Goal: Book appointment/travel/reservation

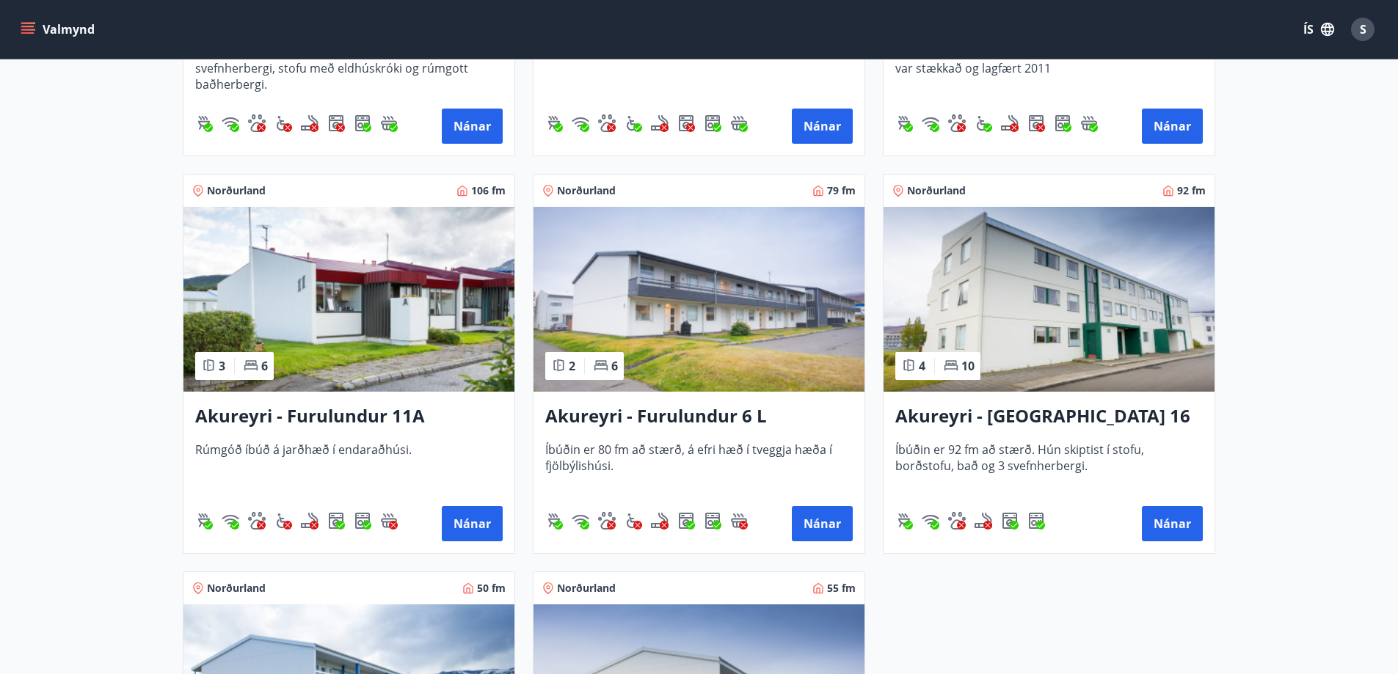
scroll to position [3815, 0]
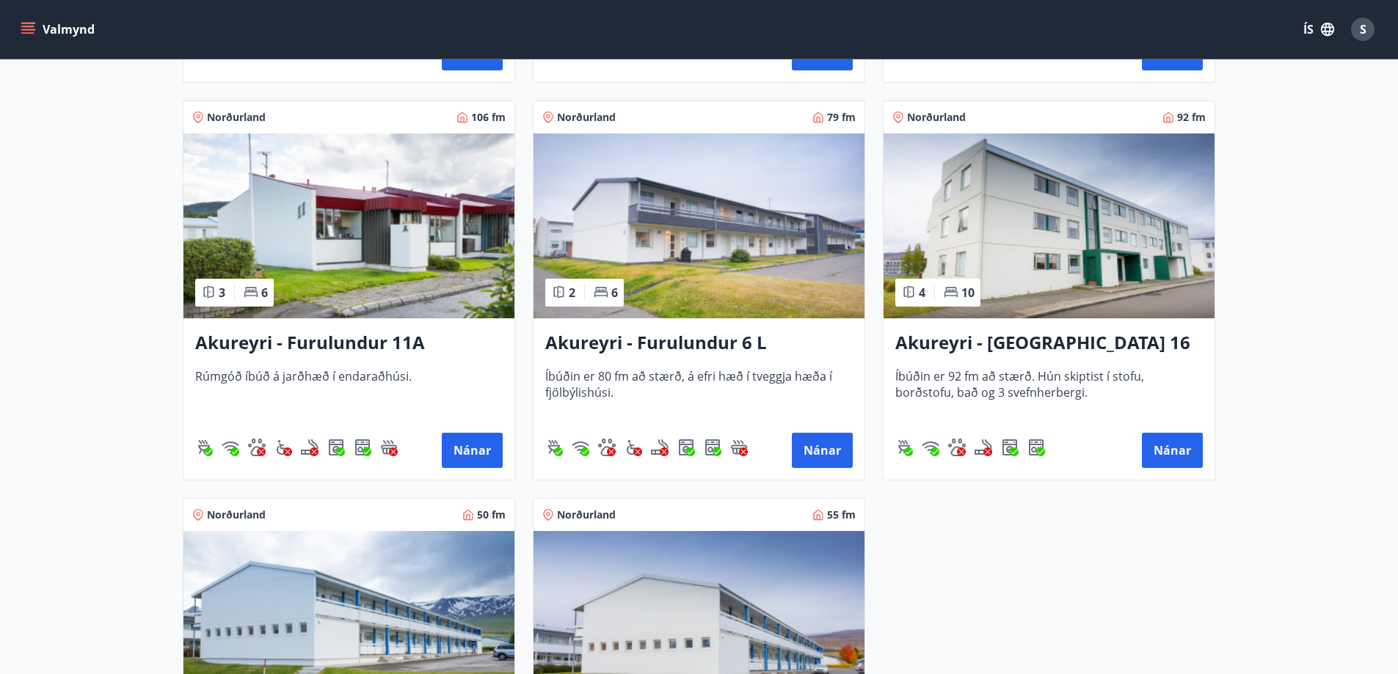
drag, startPoint x: 740, startPoint y: 346, endPoint x: 1219, endPoint y: 516, distance: 508.2
drag, startPoint x: 831, startPoint y: 451, endPoint x: 1010, endPoint y: 536, distance: 198.6
drag, startPoint x: 714, startPoint y: 345, endPoint x: 1096, endPoint y: 548, distance: 432.9
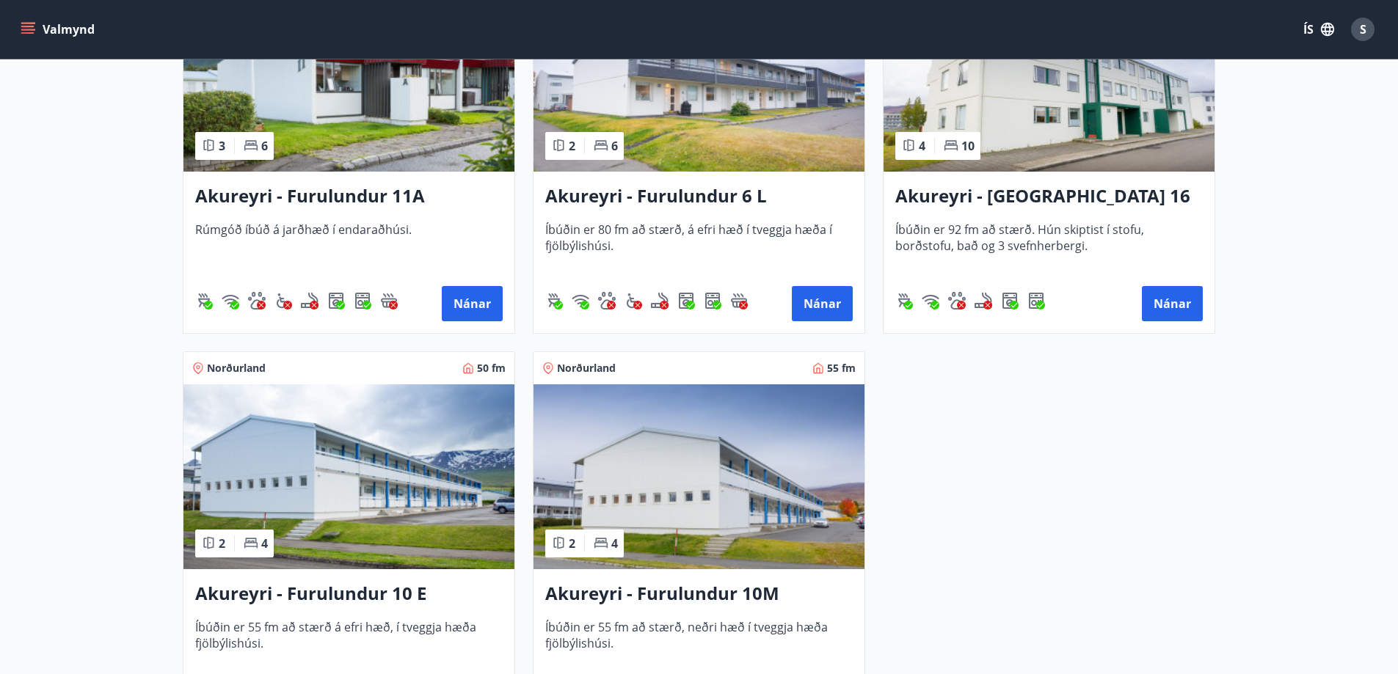
scroll to position [3889, 0]
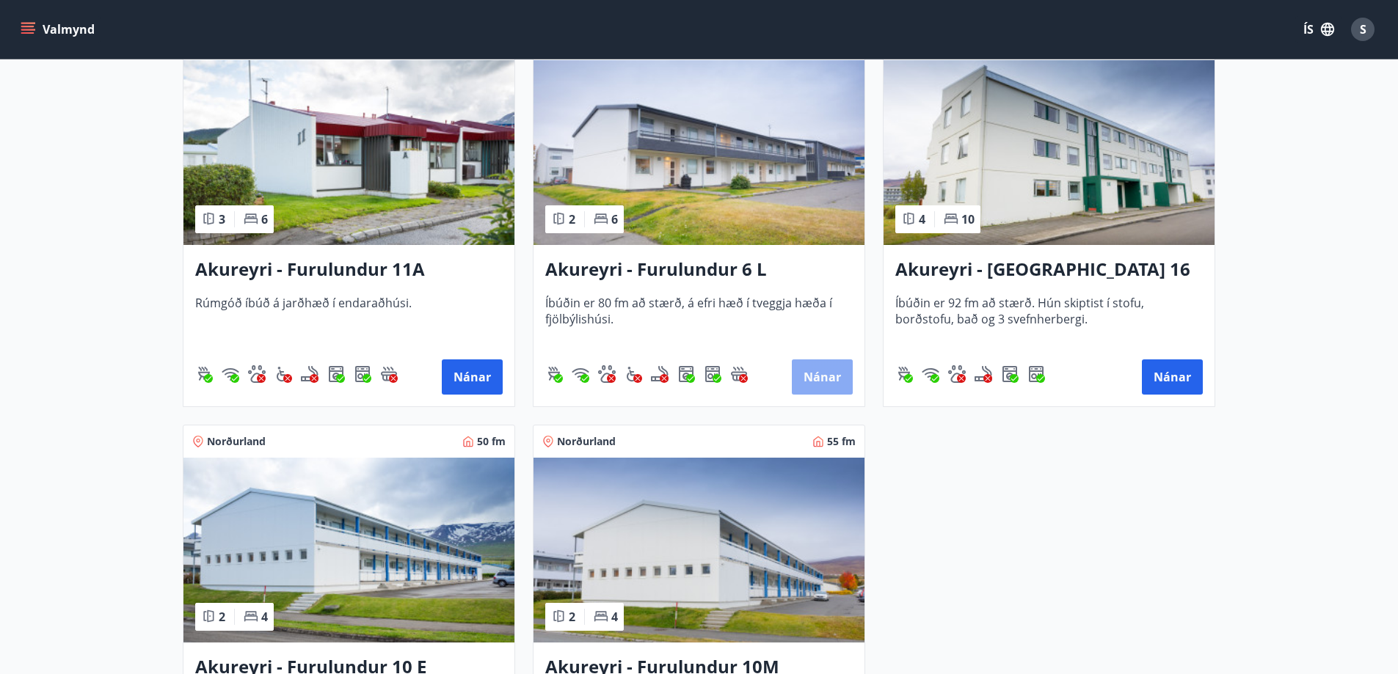
click at [817, 381] on button "Nánar" at bounding box center [822, 377] width 61 height 35
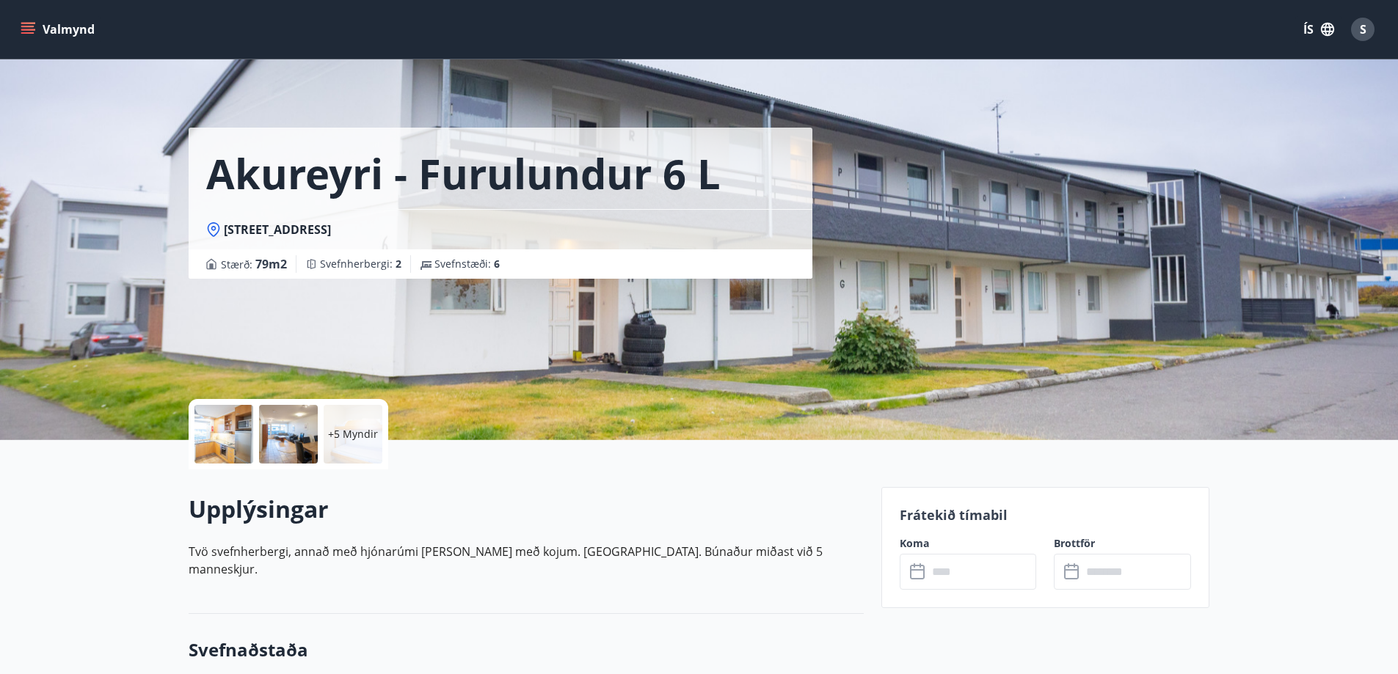
scroll to position [293, 0]
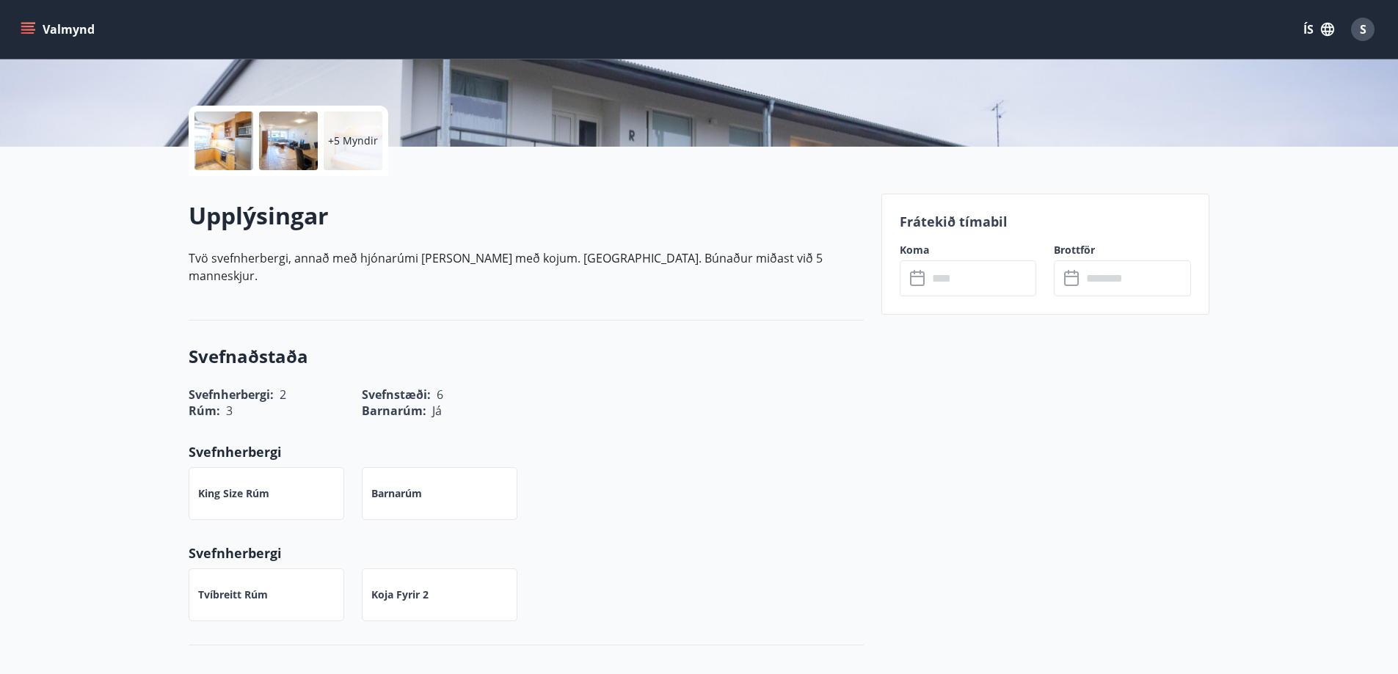
click at [1004, 275] on input "text" at bounding box center [981, 278] width 109 height 36
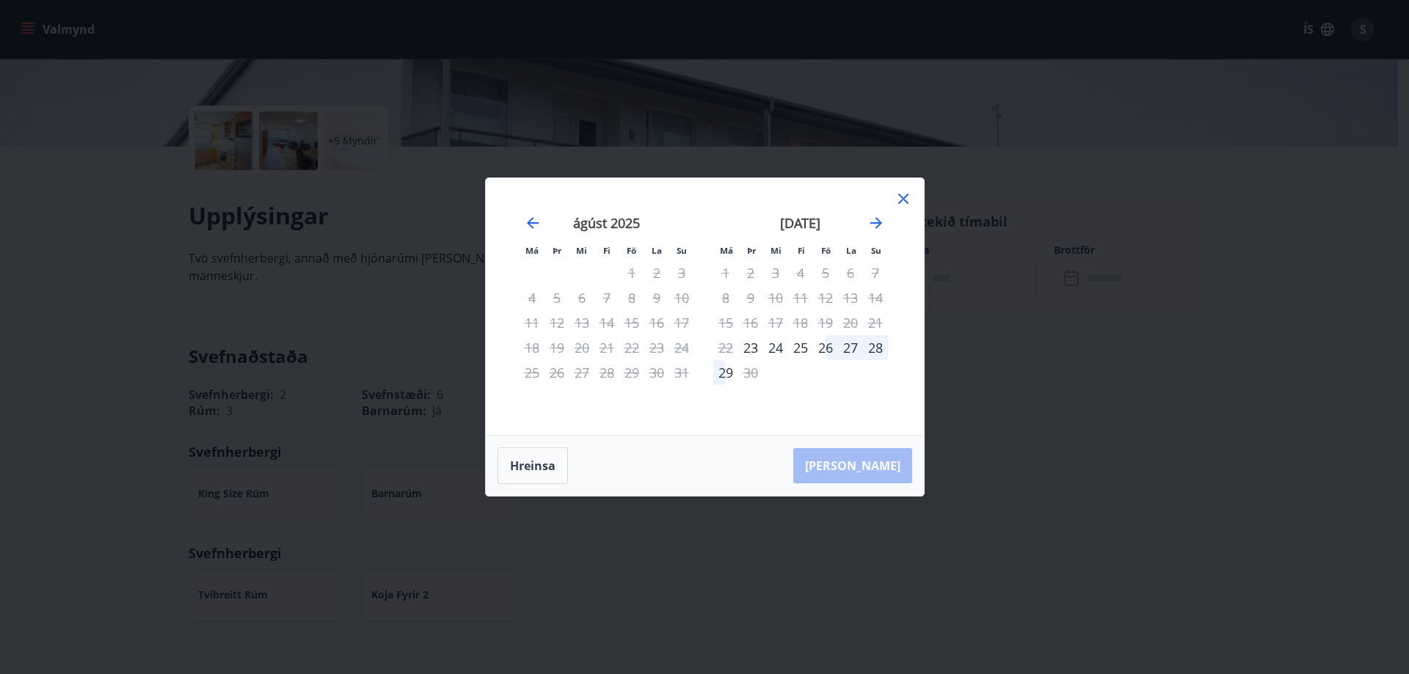
click at [901, 198] on icon at bounding box center [903, 199] width 18 height 18
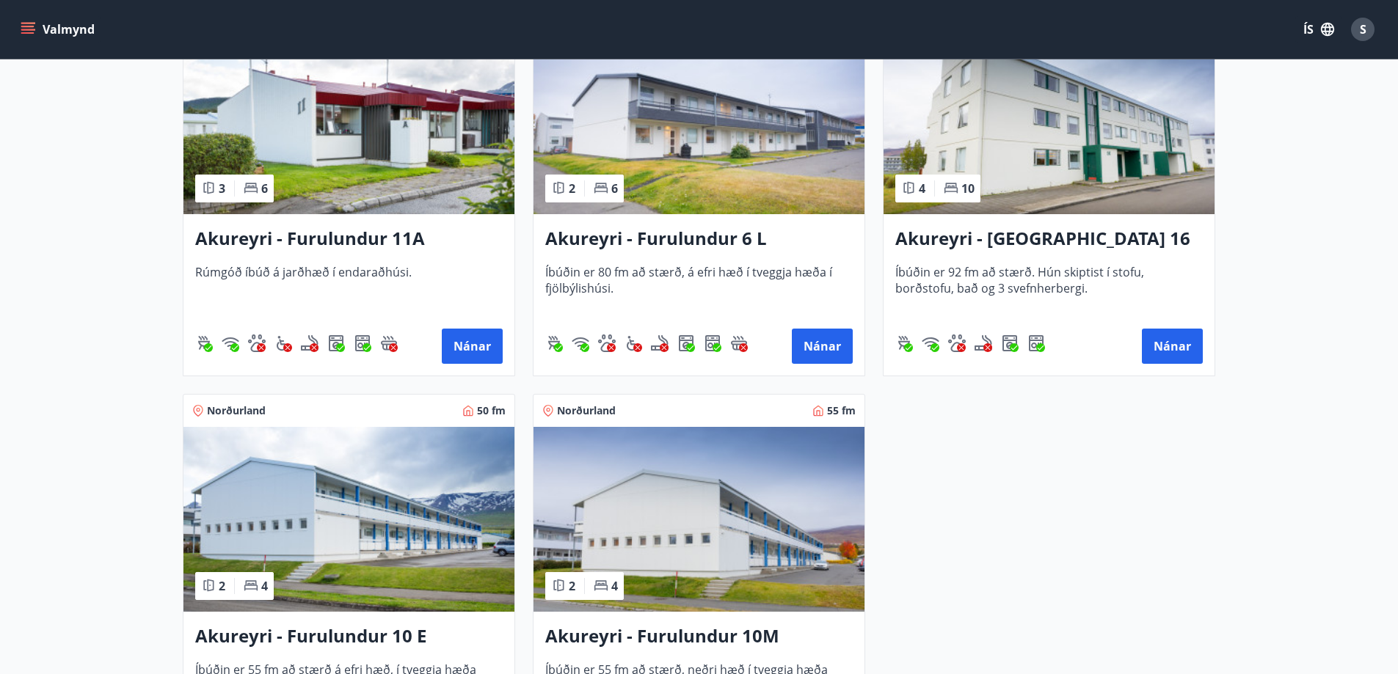
scroll to position [3846, 0]
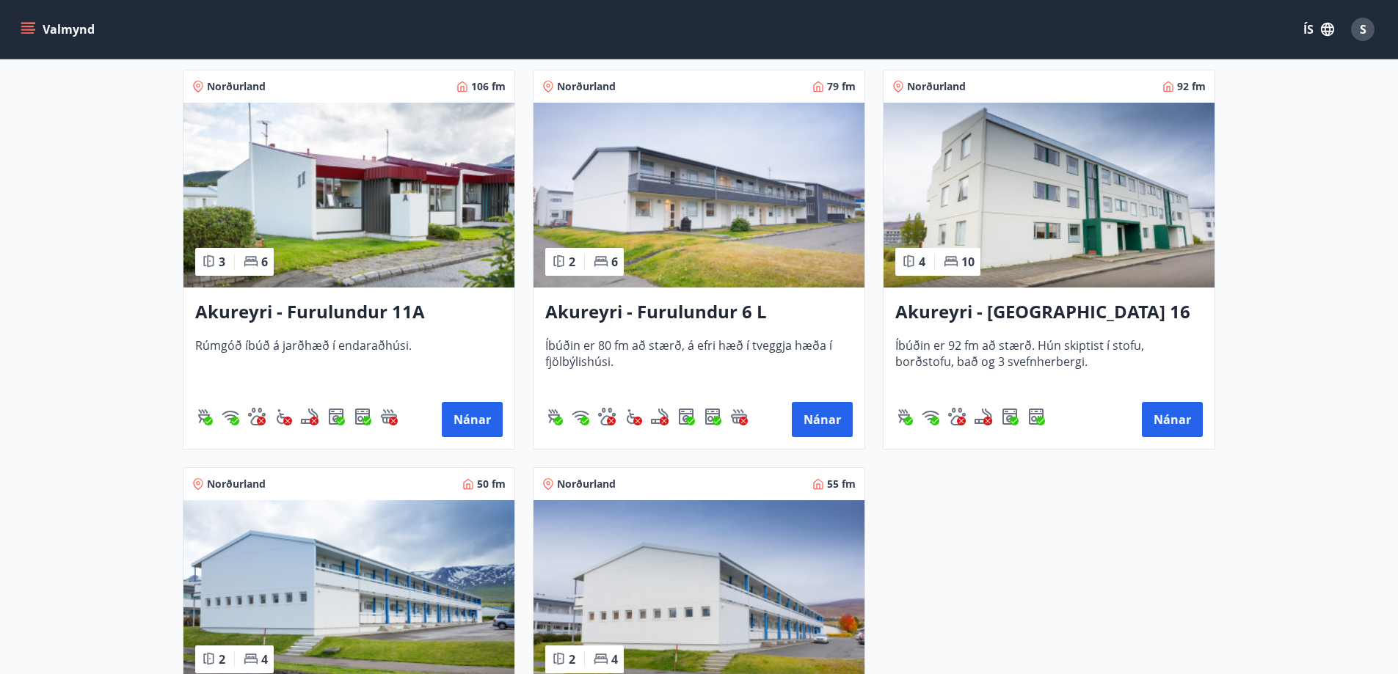
click at [1155, 266] on img at bounding box center [1048, 195] width 331 height 185
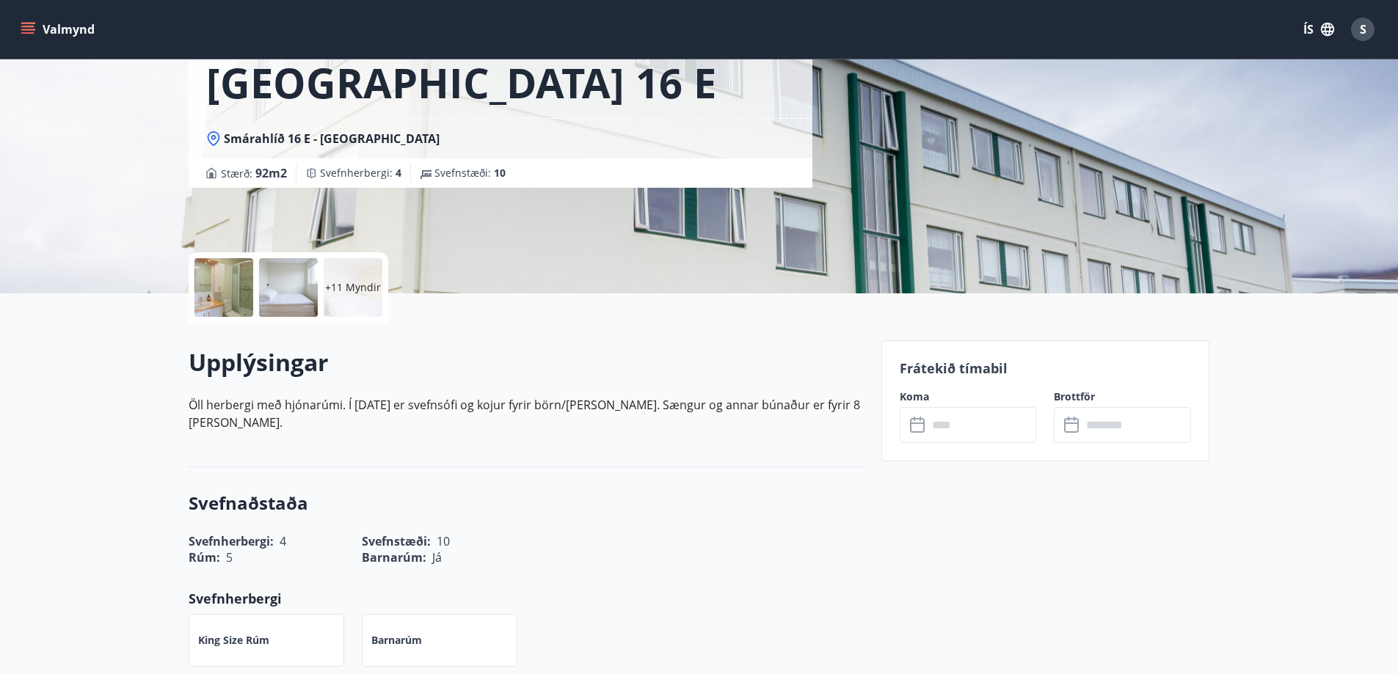
scroll to position [220, 0]
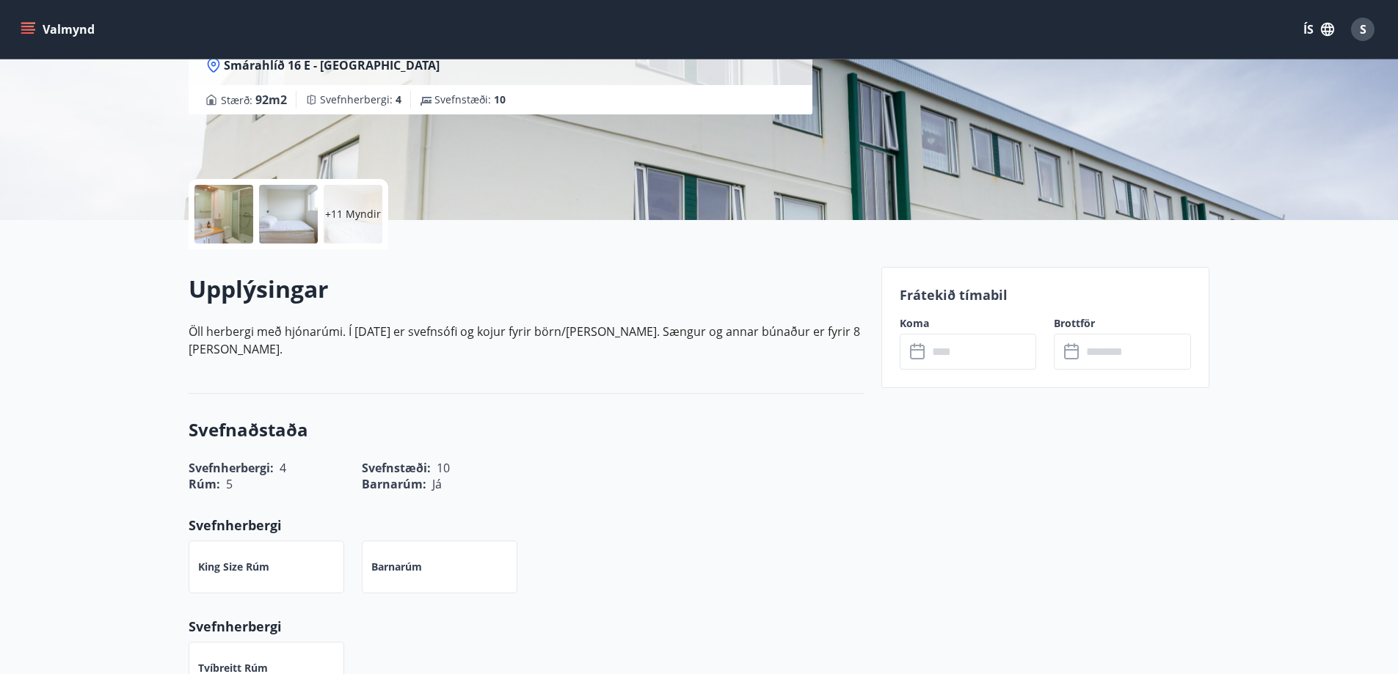
click at [952, 354] on input "text" at bounding box center [981, 352] width 109 height 36
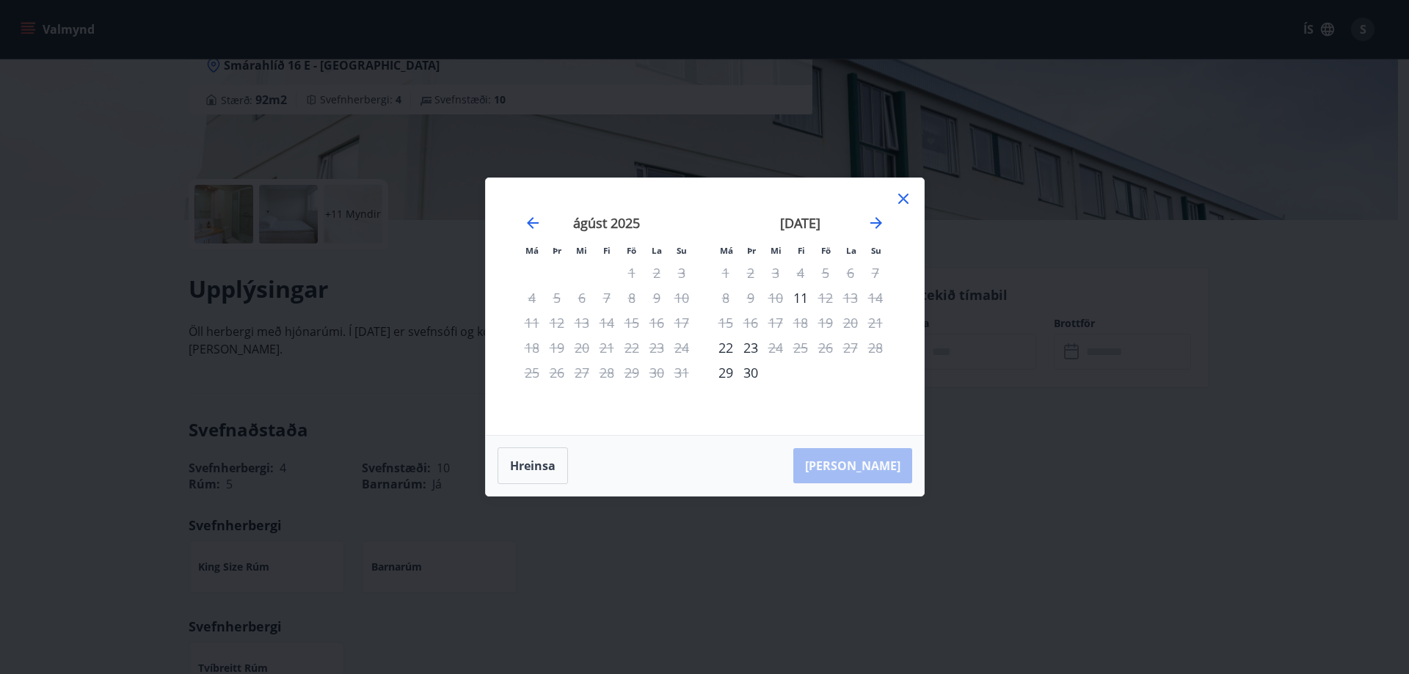
click at [902, 203] on icon at bounding box center [903, 199] width 18 height 18
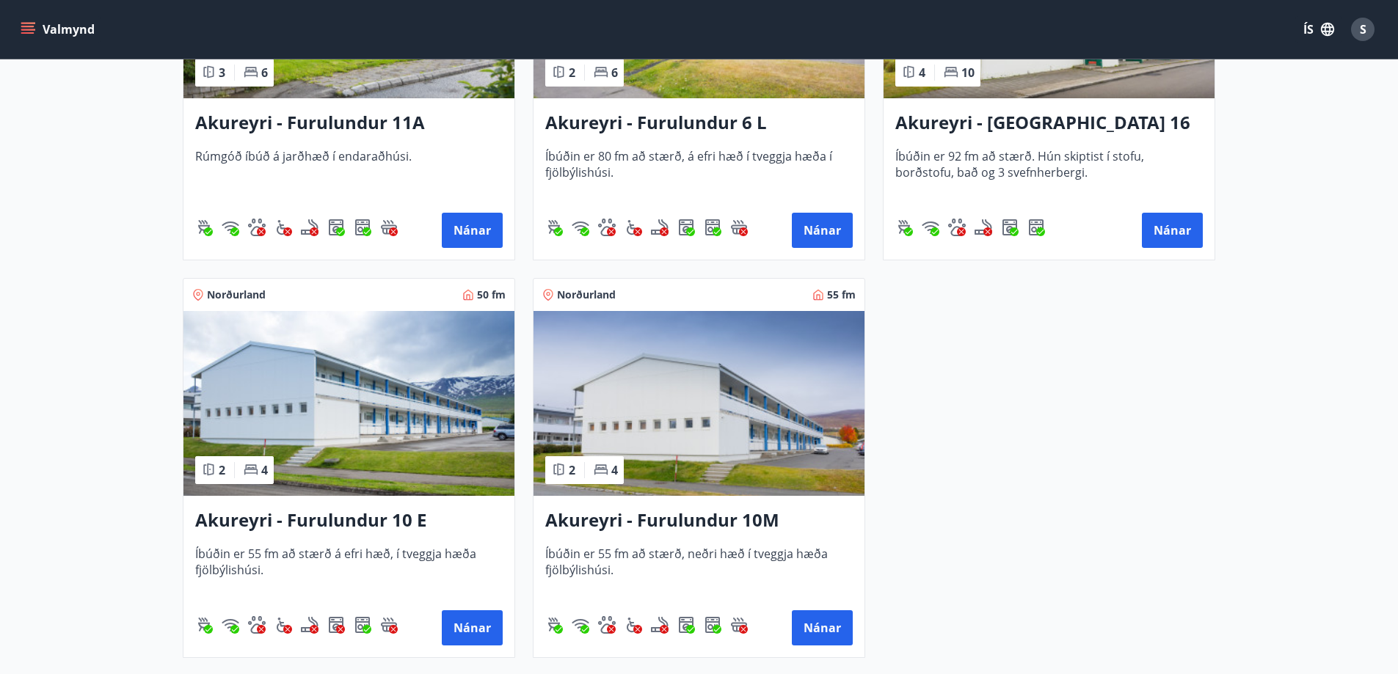
scroll to position [4109, 0]
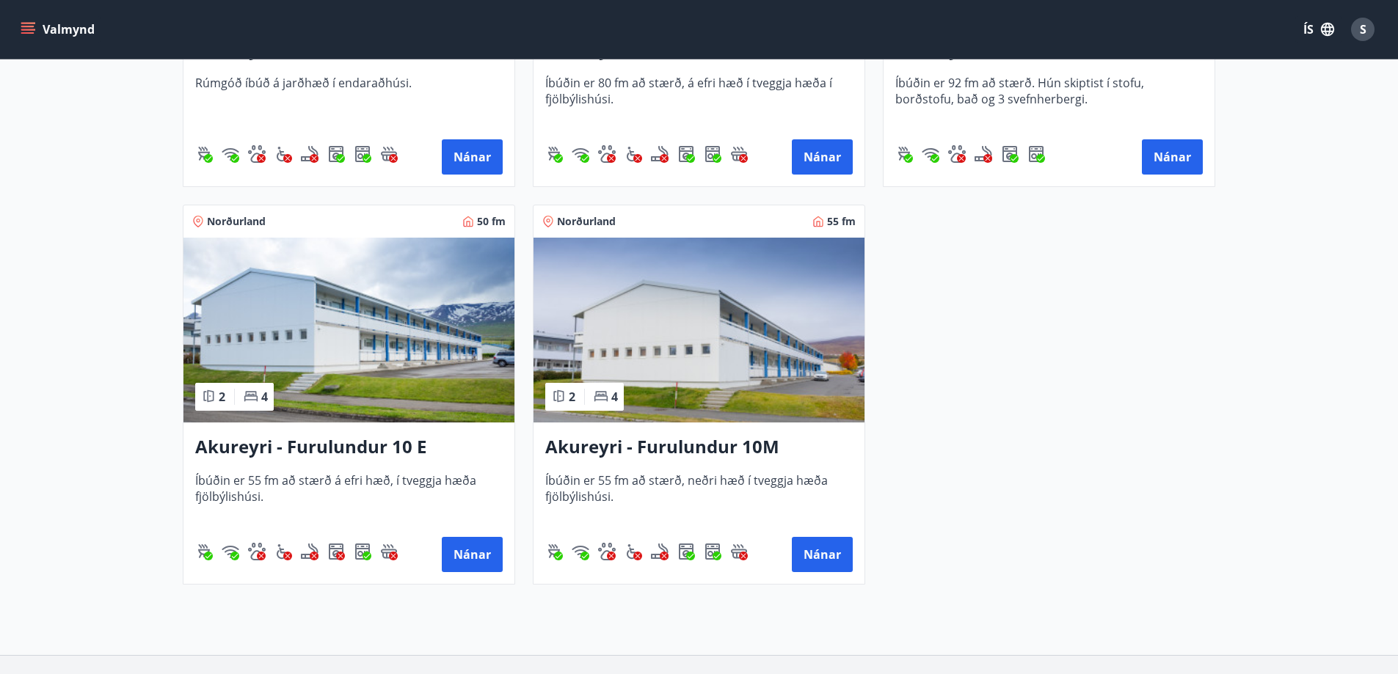
click at [390, 443] on h3 "Akureyri - Furulundur 10 E" at bounding box center [348, 447] width 307 height 26
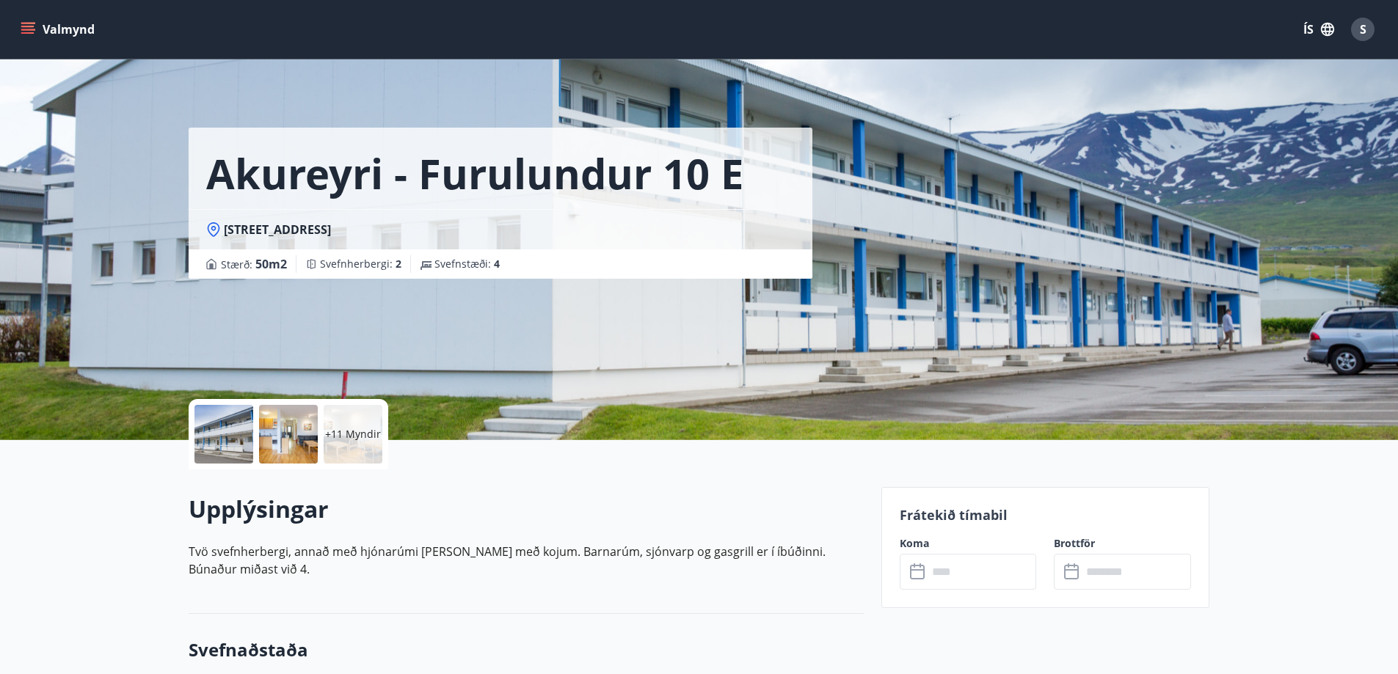
scroll to position [147, 0]
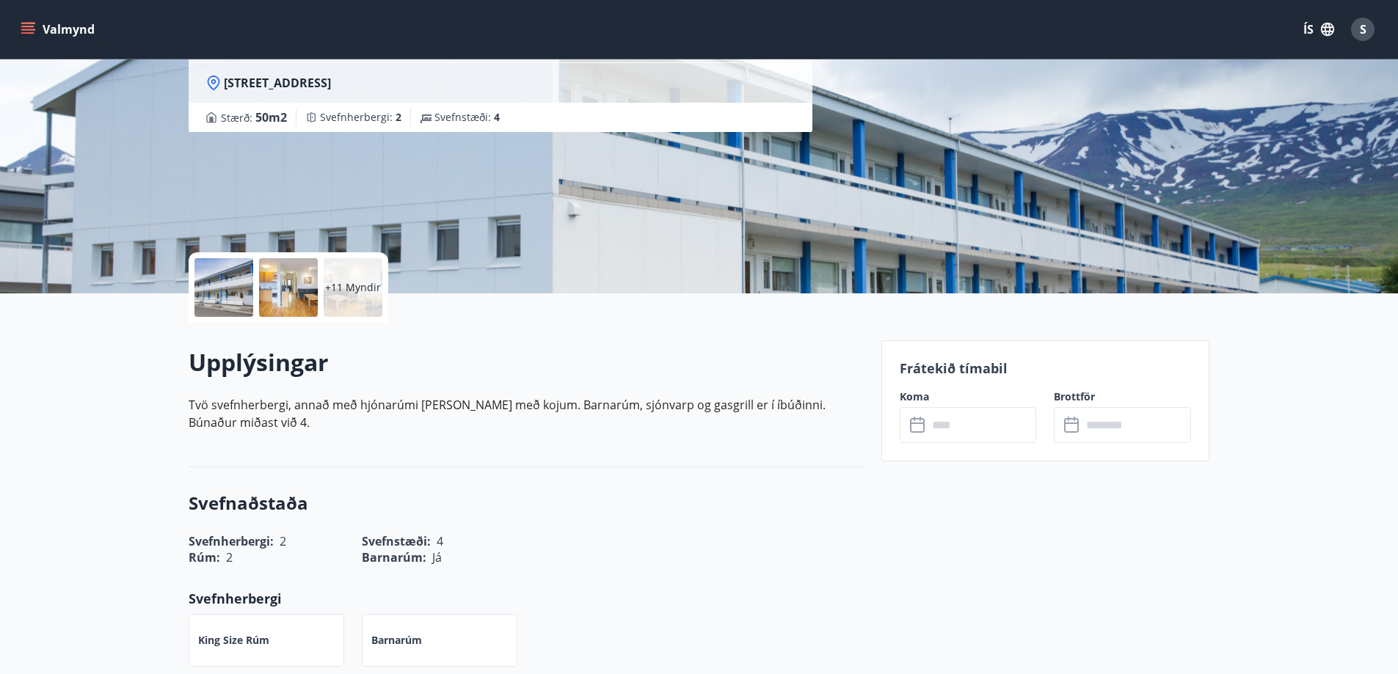
click at [970, 421] on input "text" at bounding box center [981, 425] width 109 height 36
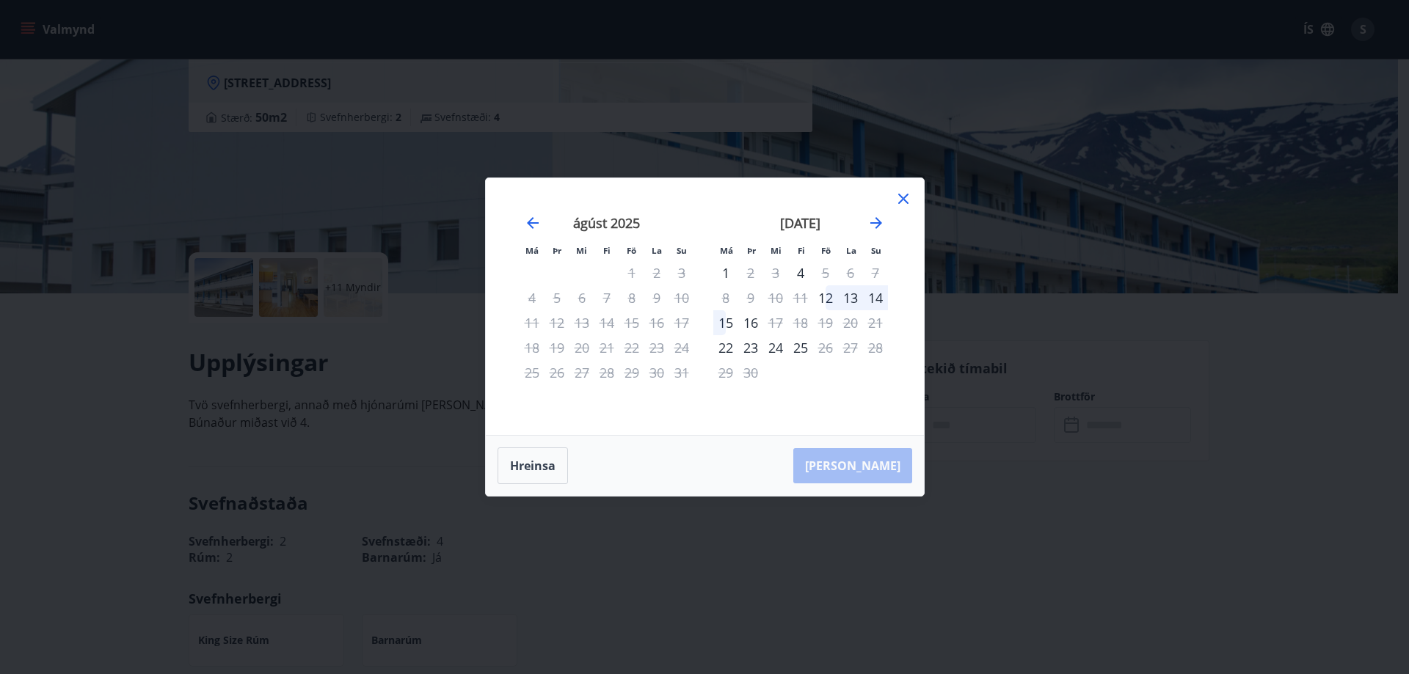
click at [907, 202] on icon at bounding box center [903, 199] width 18 height 18
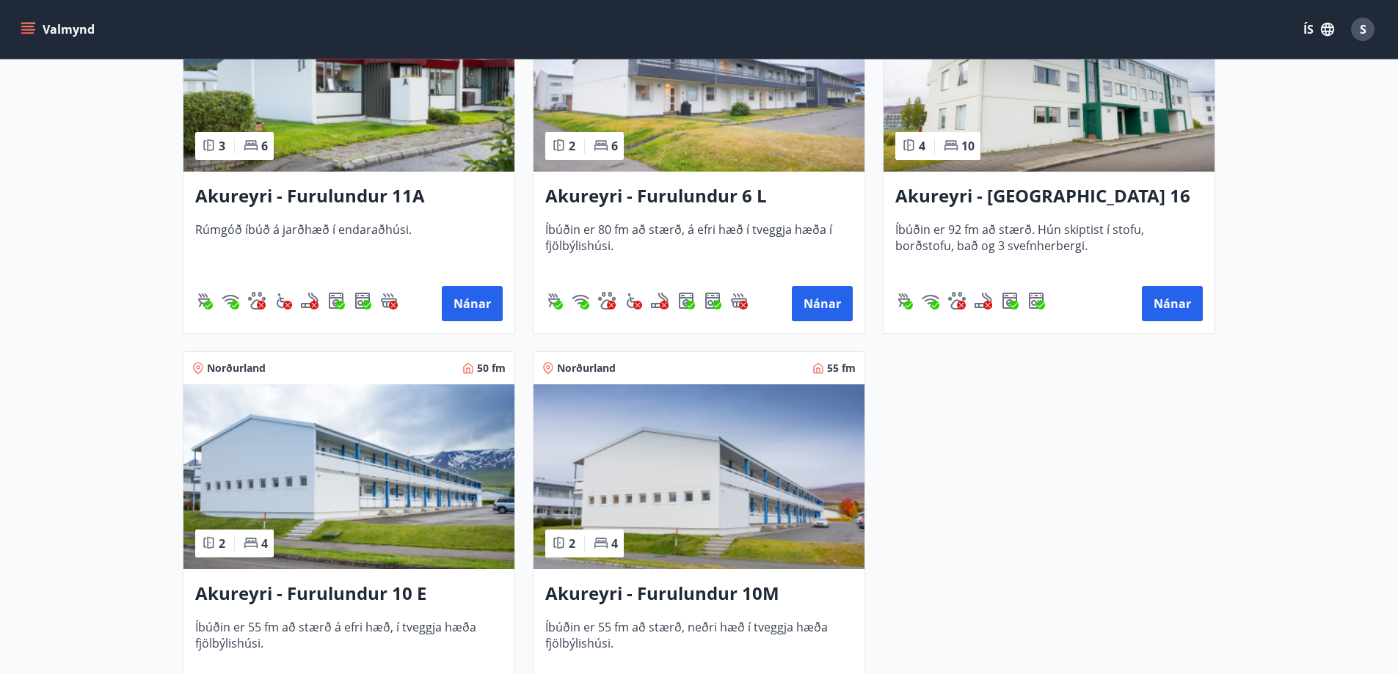
scroll to position [4213, 0]
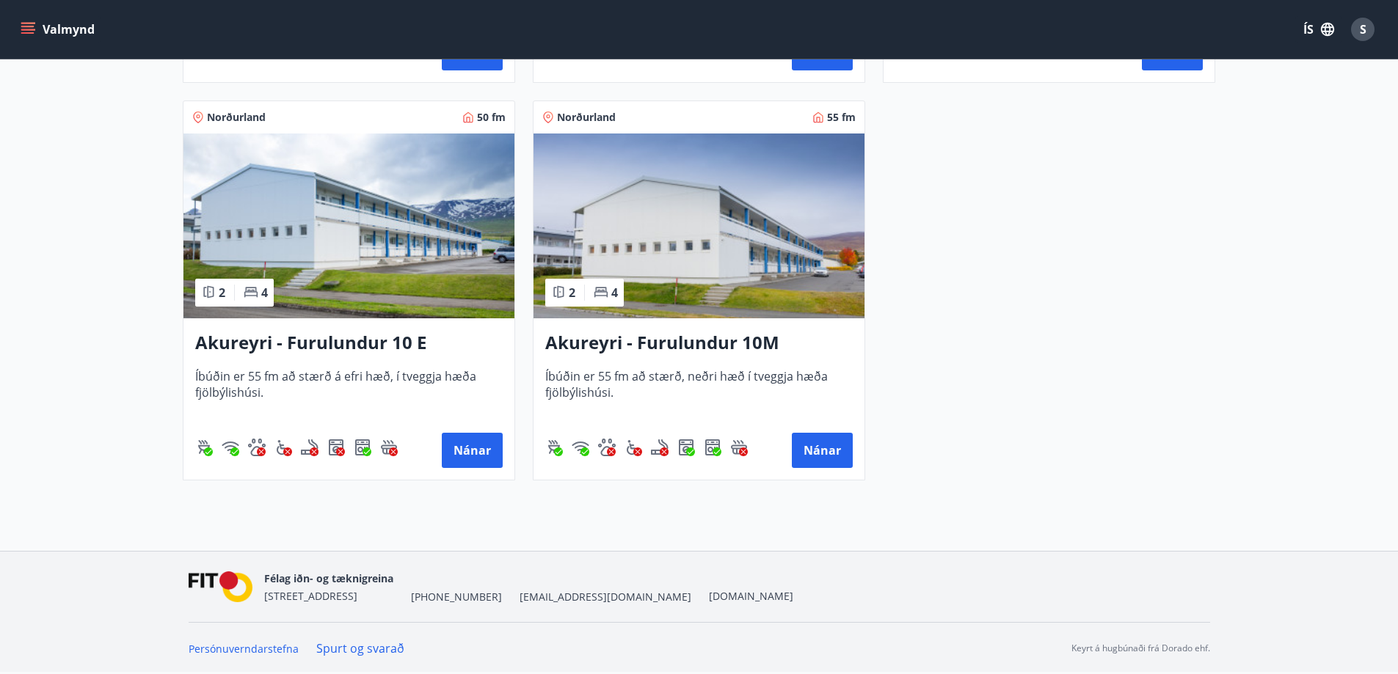
click at [719, 332] on h3 "Akureyri - Furulundur 10M" at bounding box center [698, 343] width 307 height 26
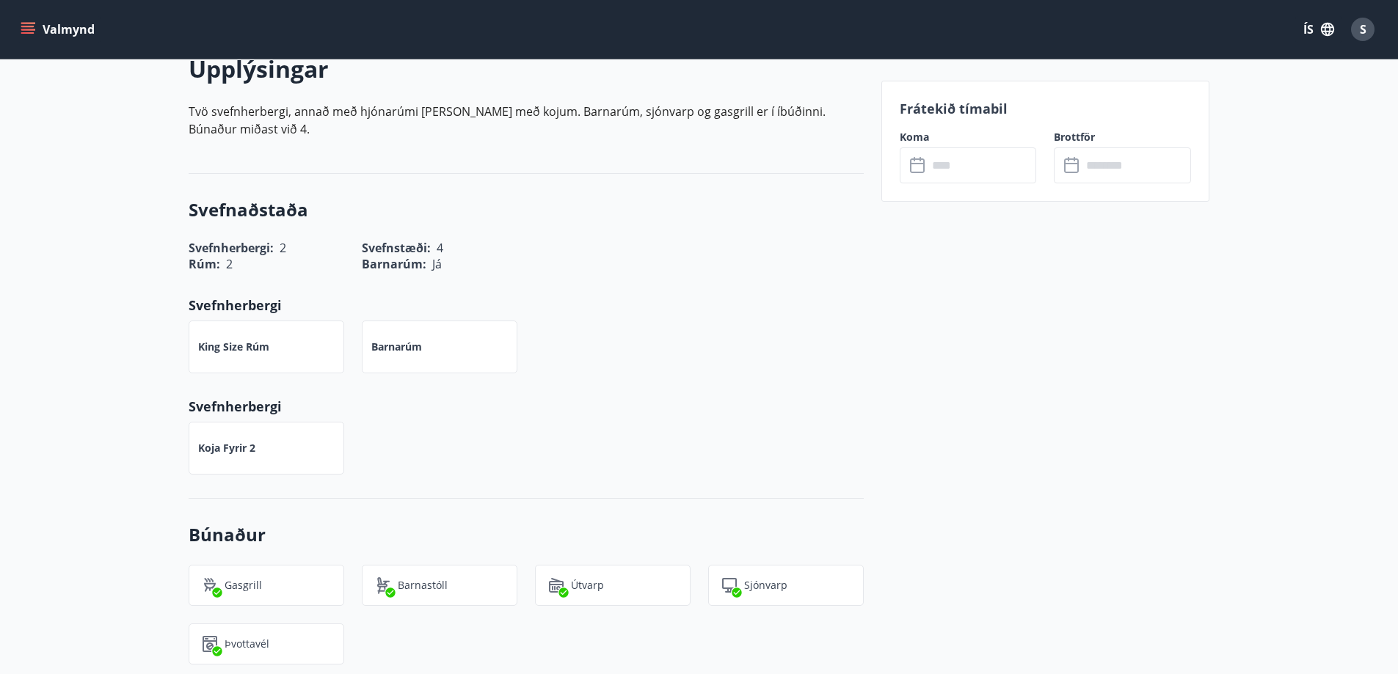
scroll to position [220, 0]
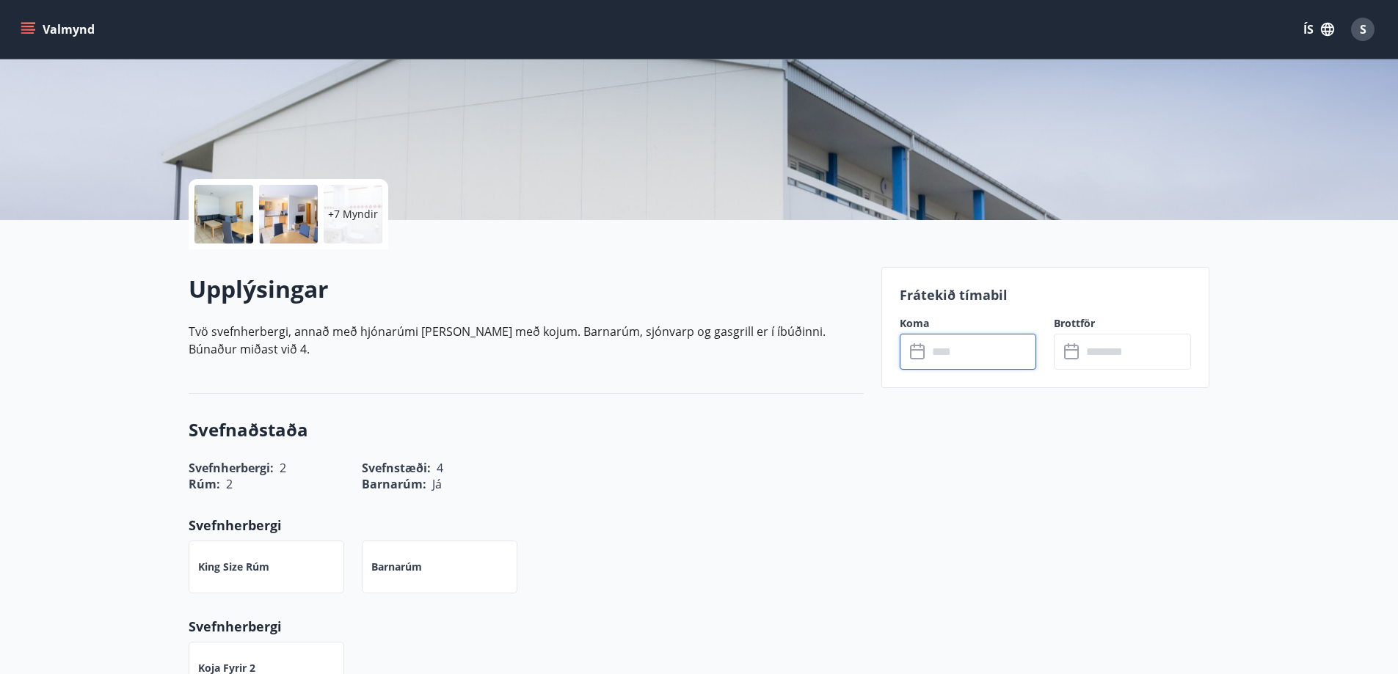
click at [956, 351] on input "text" at bounding box center [981, 352] width 109 height 36
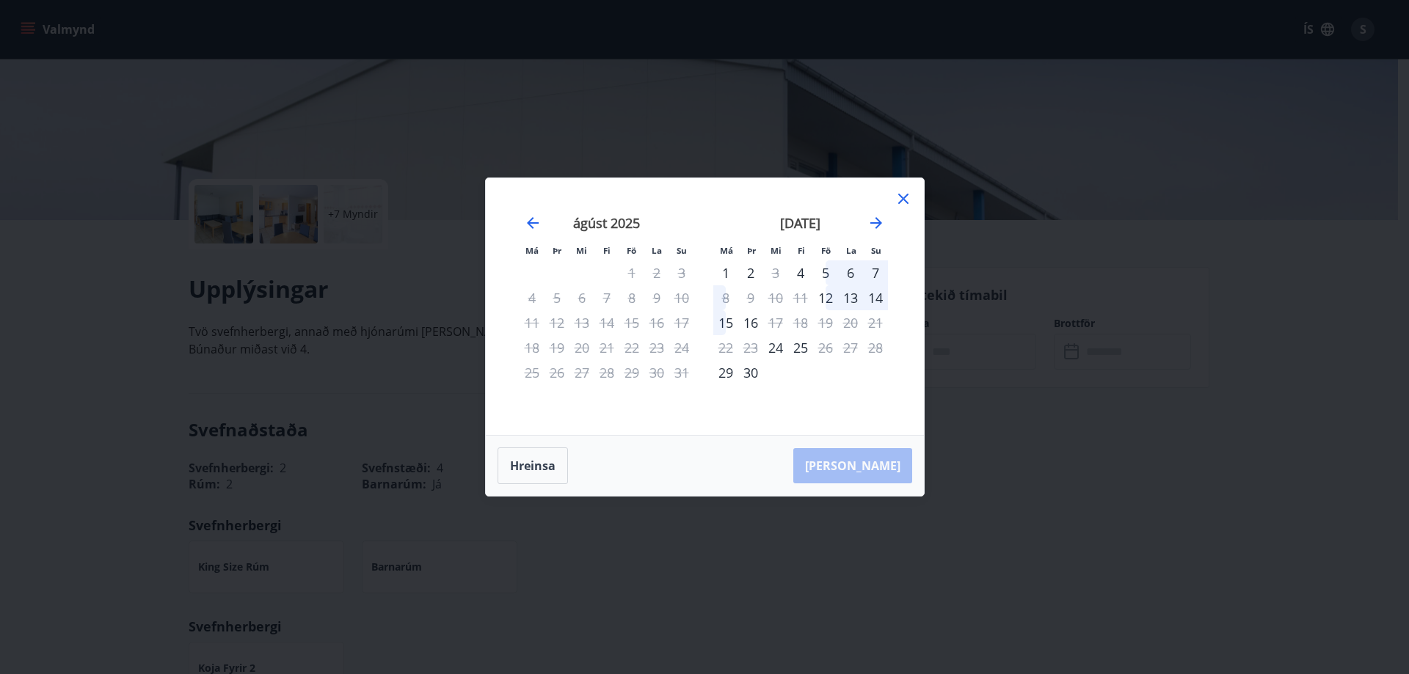
click at [900, 200] on icon at bounding box center [903, 199] width 18 height 18
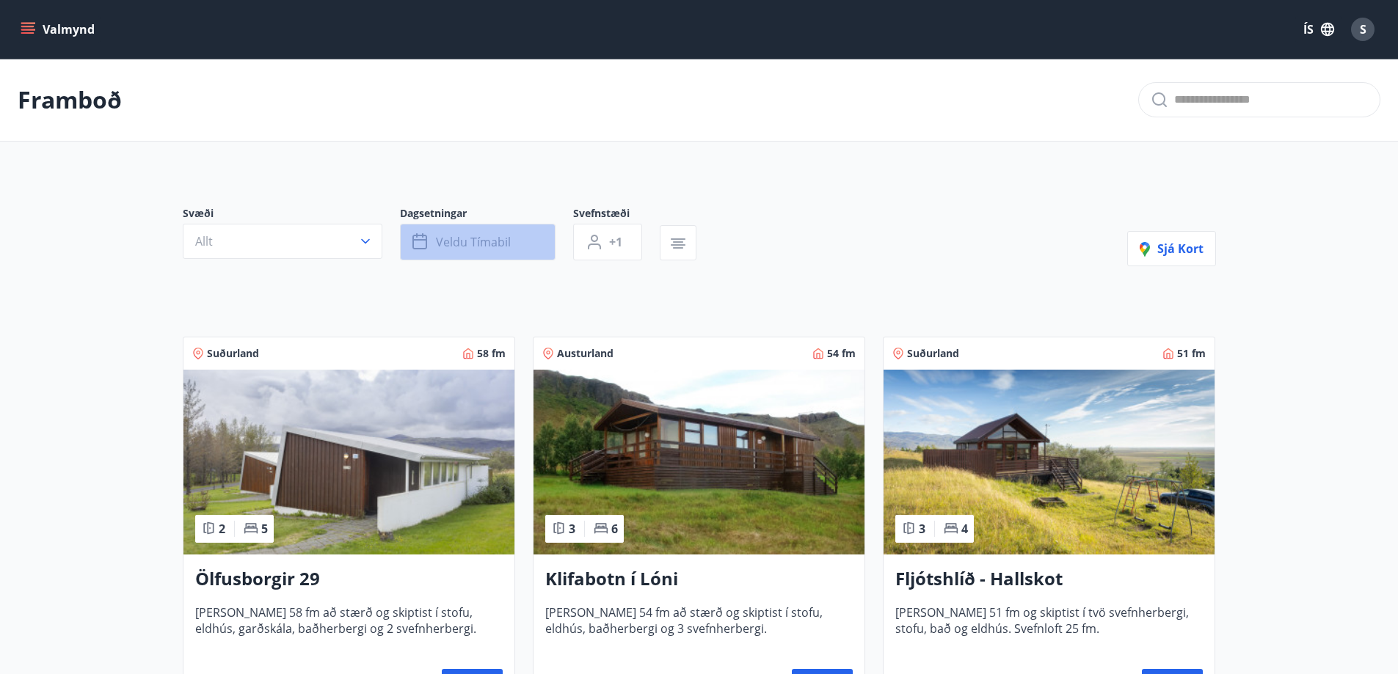
click at [508, 244] on span "Veldu tímabil" at bounding box center [473, 242] width 75 height 16
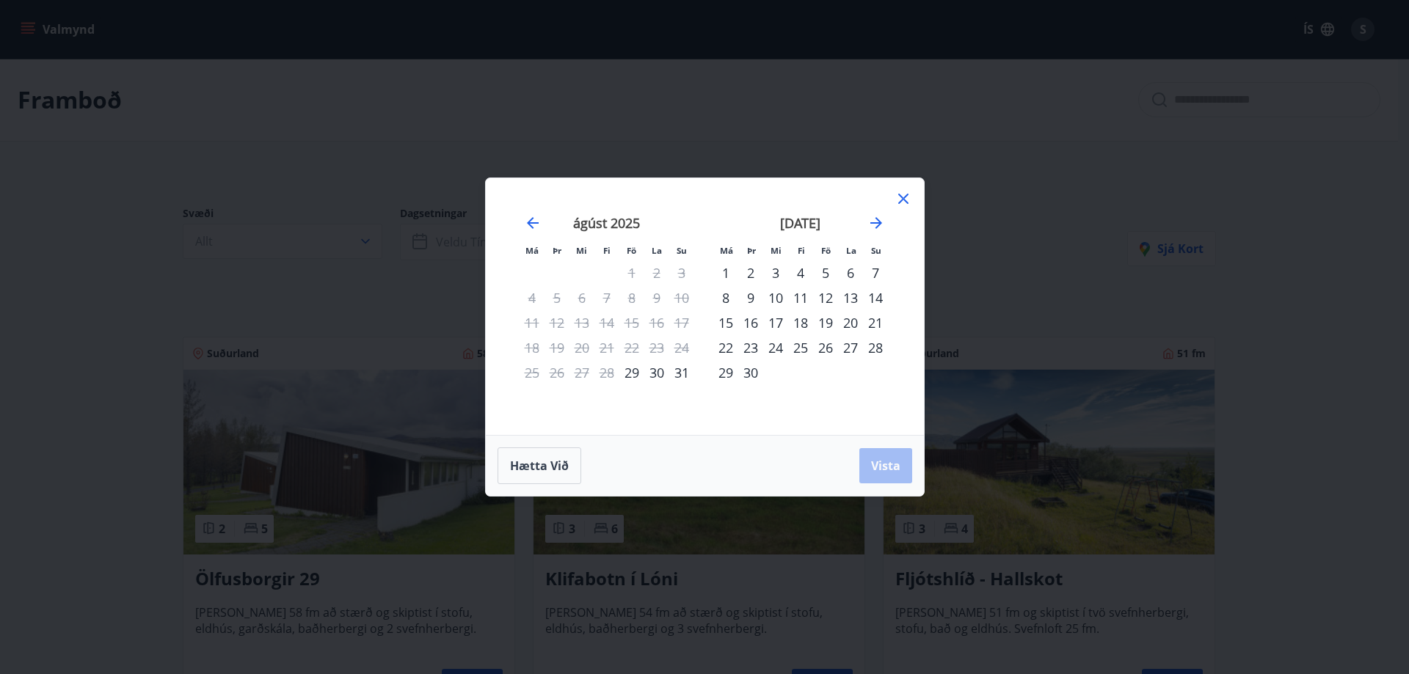
click at [848, 326] on div "20" at bounding box center [850, 322] width 25 height 25
click at [876, 322] on div "21" at bounding box center [875, 322] width 25 height 25
click at [824, 327] on div "19" at bounding box center [825, 322] width 25 height 25
click at [878, 470] on span "Vista" at bounding box center [885, 466] width 29 height 16
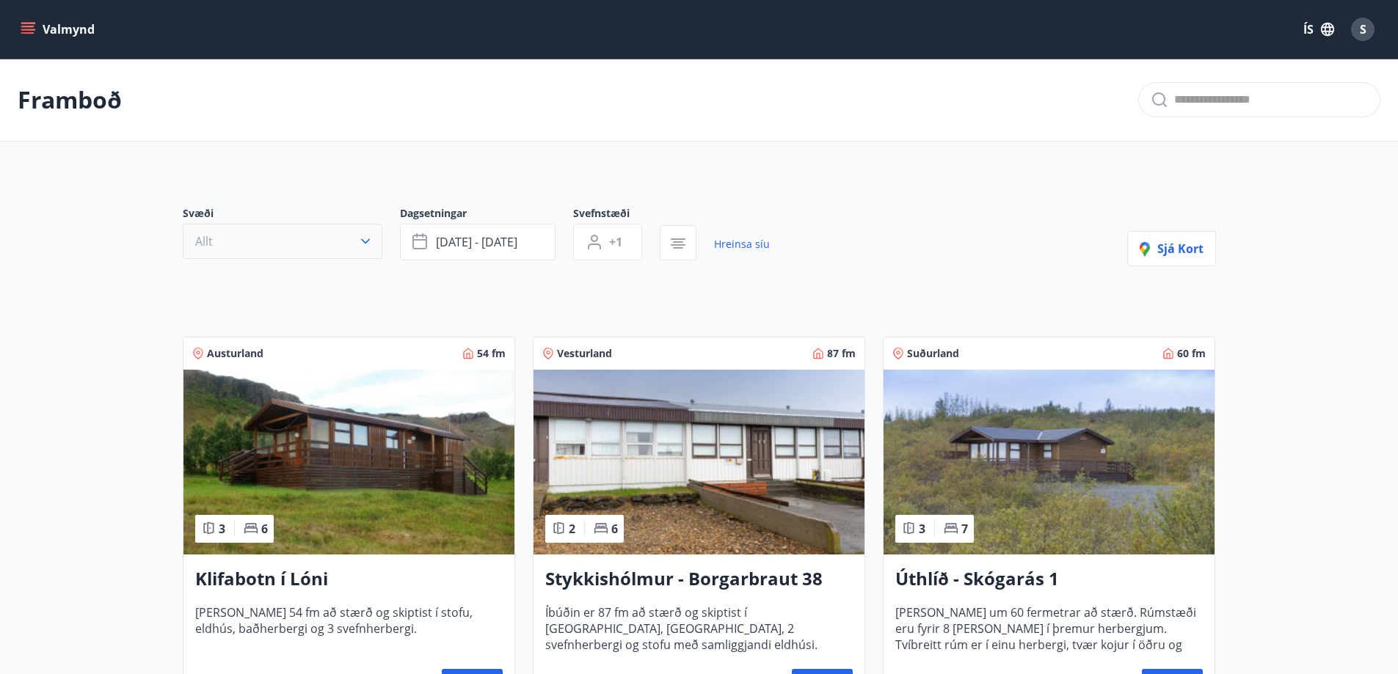
click at [266, 258] on button "Allt" at bounding box center [283, 241] width 200 height 35
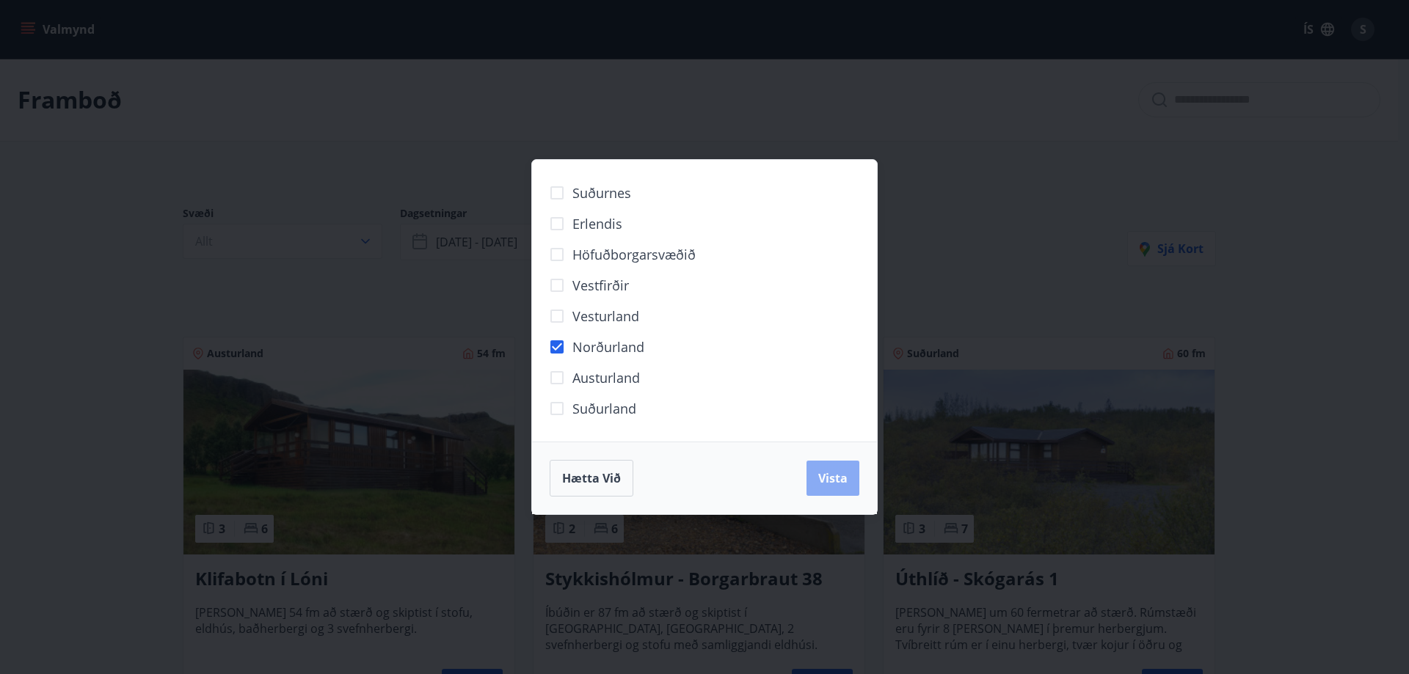
click at [827, 479] on span "Vista" at bounding box center [832, 478] width 29 height 16
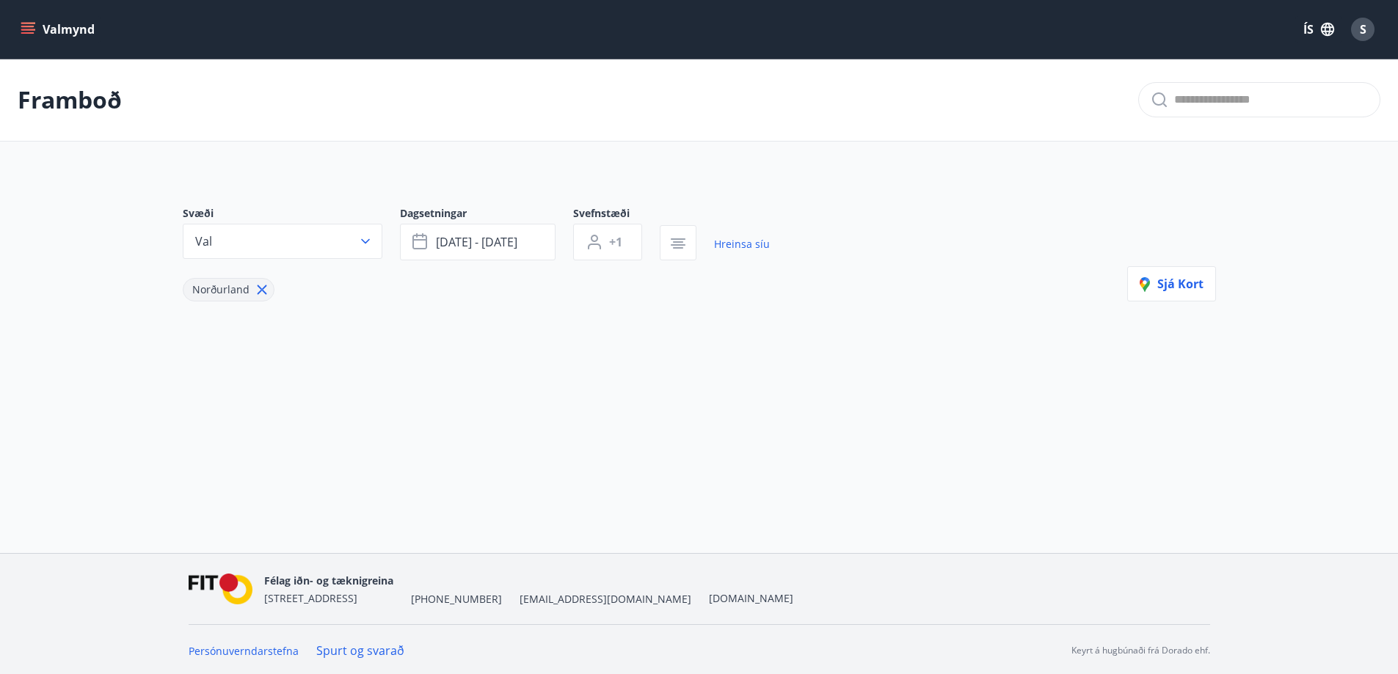
click at [13, 24] on div "Valmynd ÍS S" at bounding box center [699, 29] width 1398 height 59
click at [27, 34] on icon "menu" at bounding box center [27, 32] width 13 height 1
click at [495, 426] on div "Framboð Svæði Val Dagsetningar [DATE] - [DATE] Svefnstæði +1 Hreinsa síu Norður…" at bounding box center [699, 251] width 1398 height 384
click at [1364, 34] on span "S" at bounding box center [1363, 29] width 7 height 16
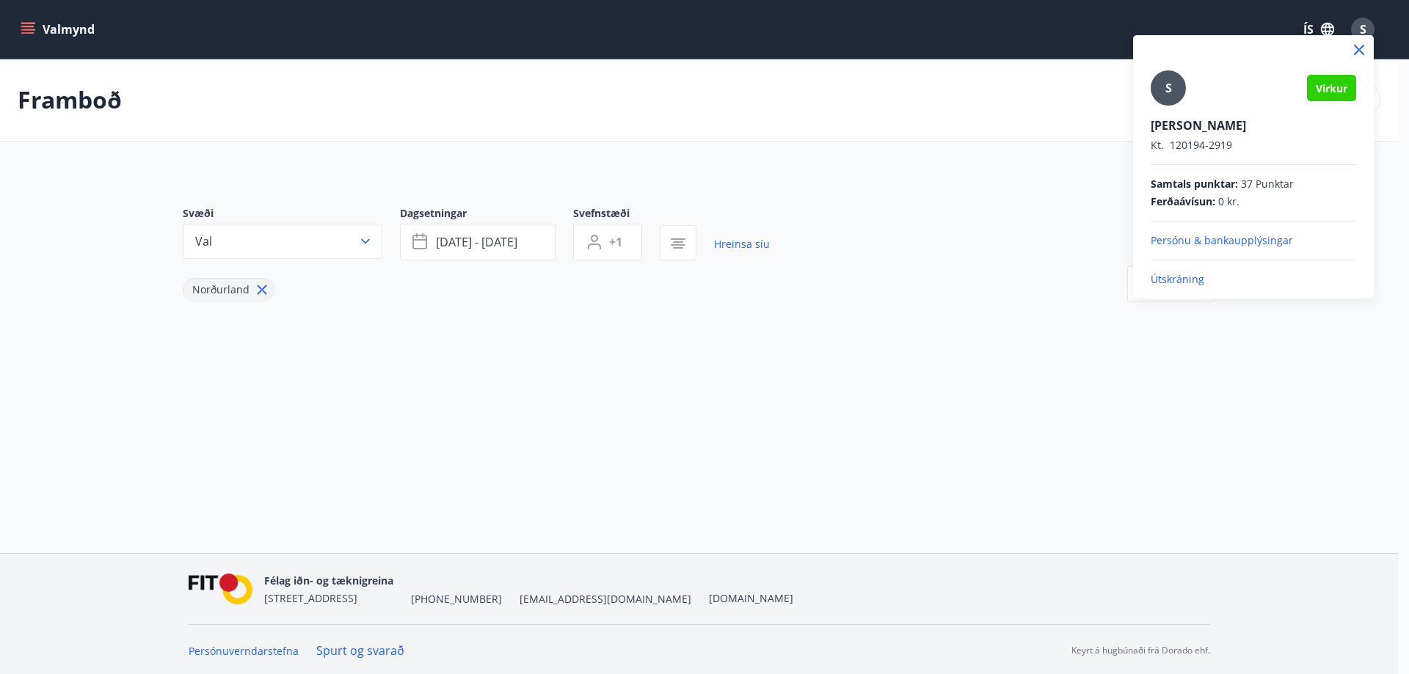
click at [1203, 275] on p "Útskráning" at bounding box center [1253, 279] width 205 height 15
click at [1189, 280] on p "Útskráning" at bounding box center [1253, 279] width 205 height 15
click at [1184, 279] on p "Útskráning" at bounding box center [1253, 279] width 205 height 15
click at [1180, 283] on p "Útskráning" at bounding box center [1253, 279] width 205 height 15
click at [950, 269] on div at bounding box center [704, 337] width 1409 height 674
